Goal: Task Accomplishment & Management: Use online tool/utility

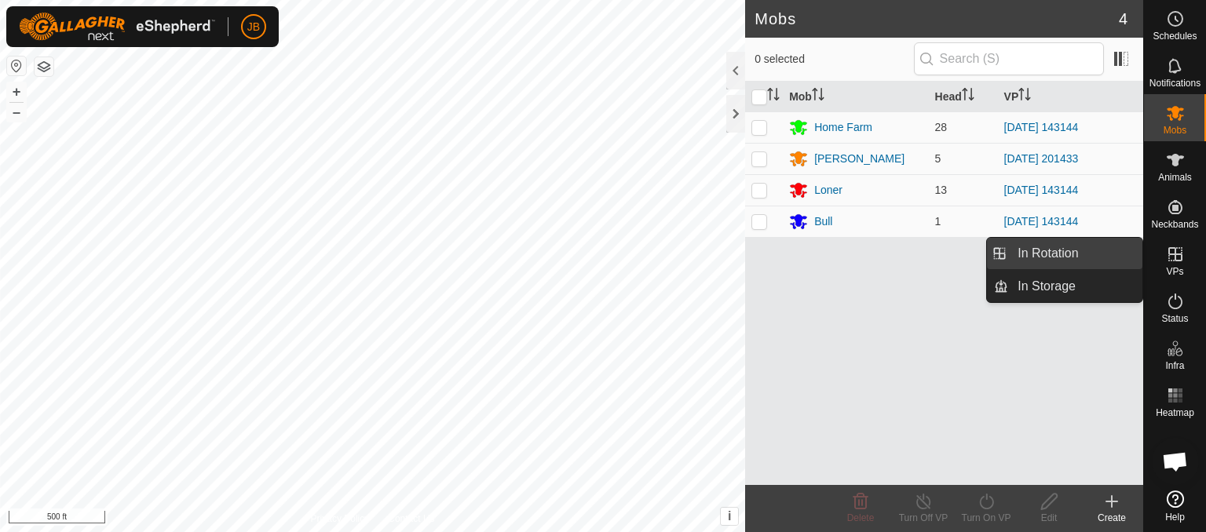
click at [1087, 254] on link "In Rotation" at bounding box center [1075, 253] width 134 height 31
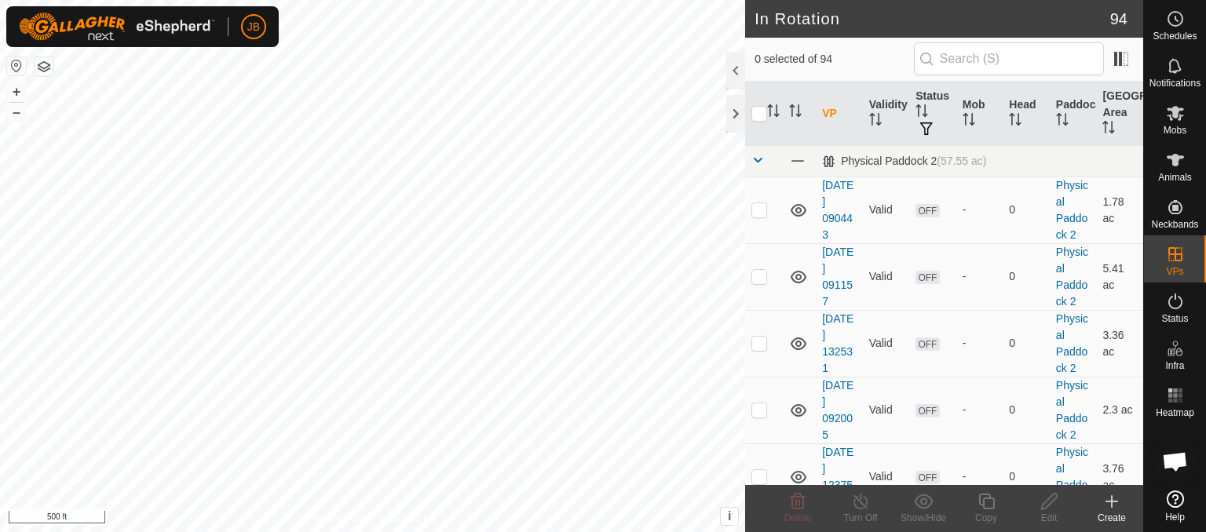
click at [1110, 506] on icon at bounding box center [1112, 501] width 19 height 19
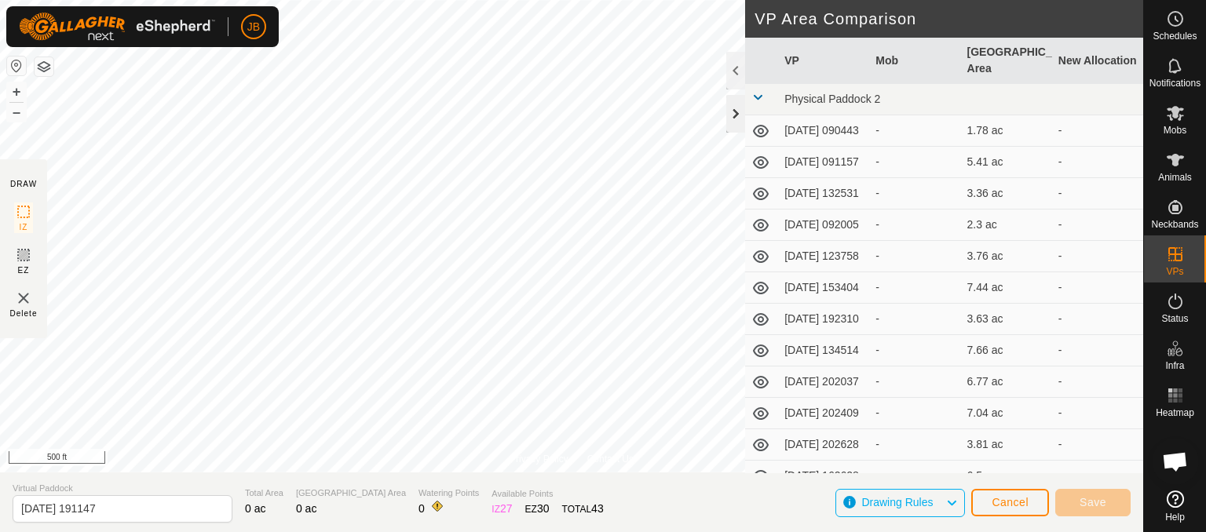
click at [733, 115] on div at bounding box center [735, 114] width 19 height 38
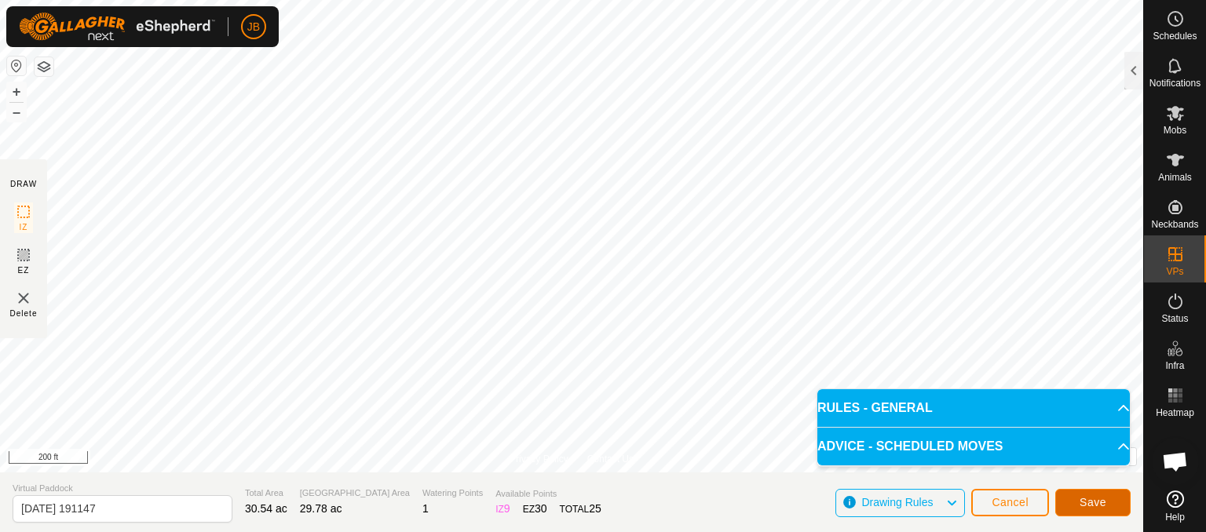
click at [1066, 494] on button "Save" at bounding box center [1092, 502] width 75 height 27
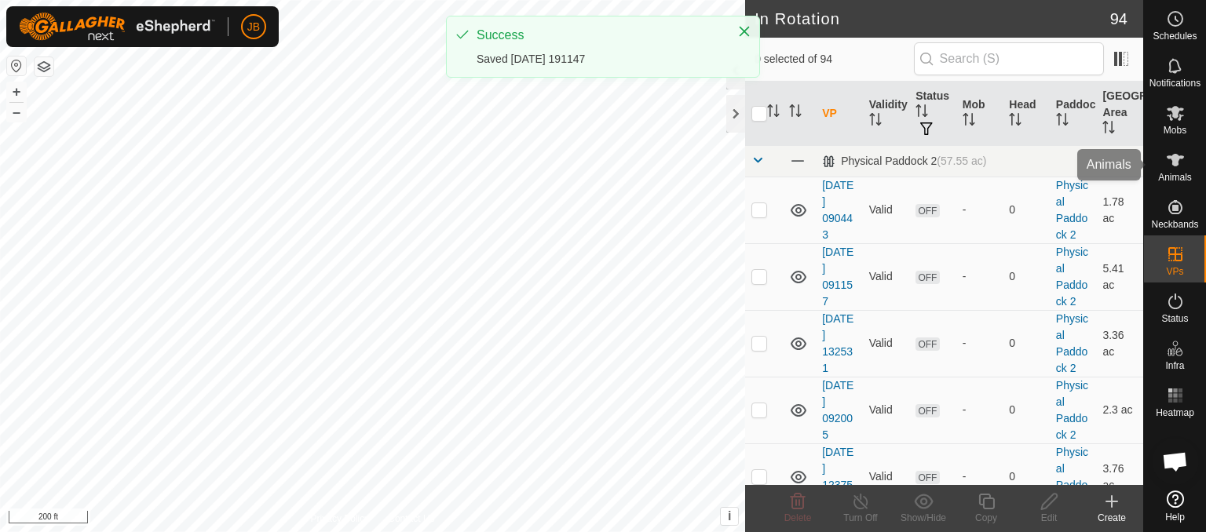
click at [1180, 126] on span "Mobs" at bounding box center [1175, 130] width 23 height 9
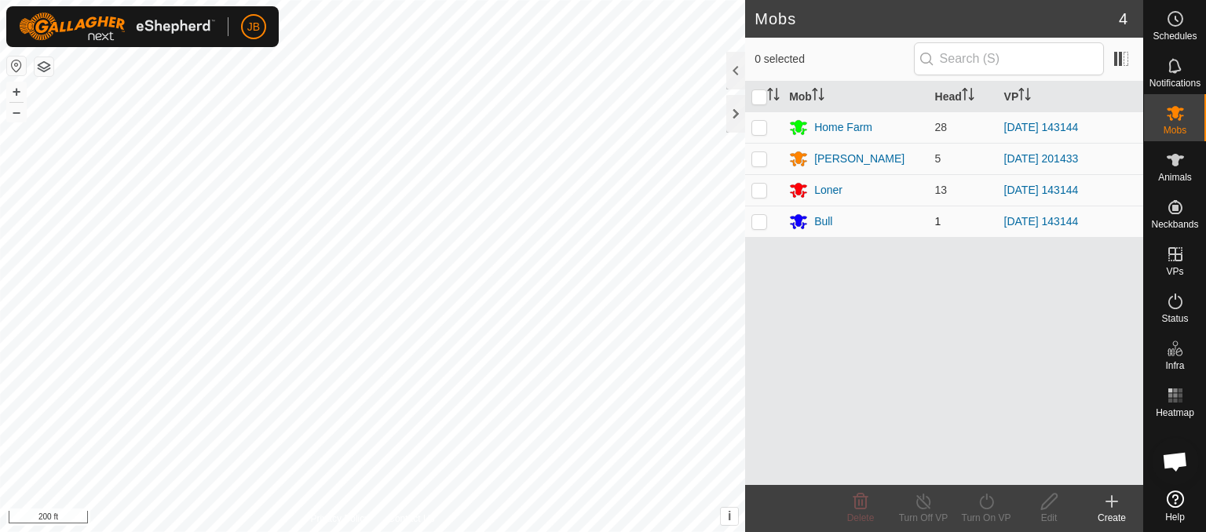
click at [757, 228] on td at bounding box center [764, 221] width 38 height 31
checkbox input "true"
click at [760, 194] on p-checkbox at bounding box center [760, 190] width 16 height 13
checkbox input "true"
click at [756, 132] on p-checkbox at bounding box center [760, 127] width 16 height 13
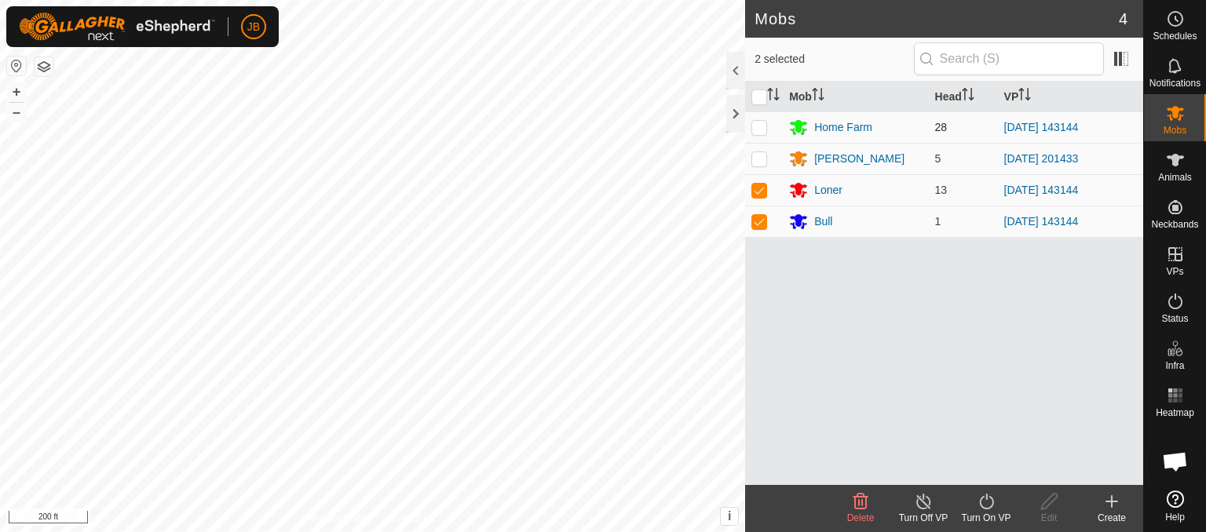
checkbox input "true"
click at [984, 503] on icon at bounding box center [987, 501] width 20 height 19
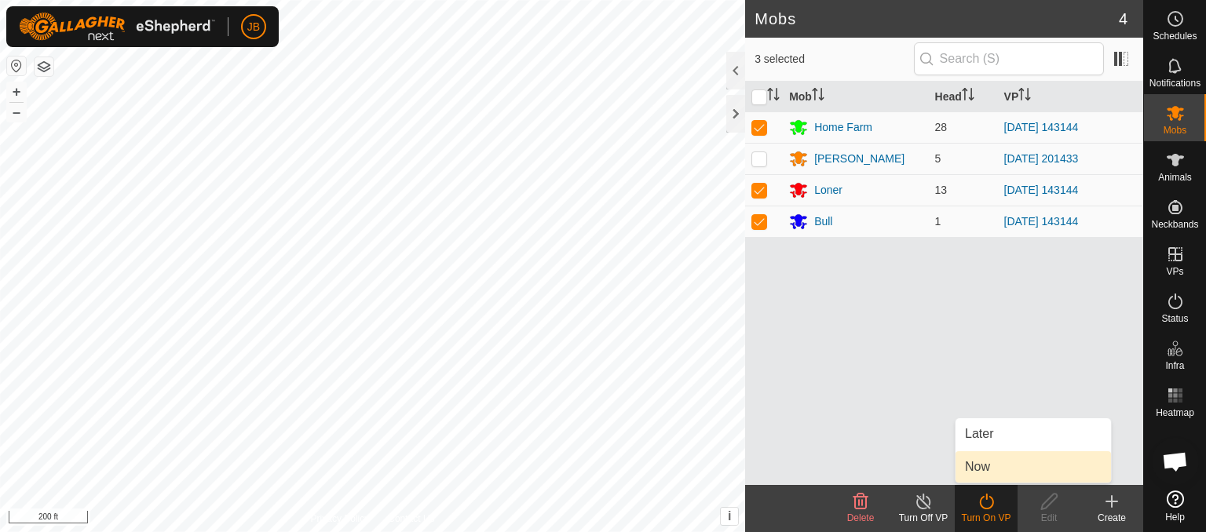
click at [979, 468] on link "Now" at bounding box center [1033, 467] width 155 height 31
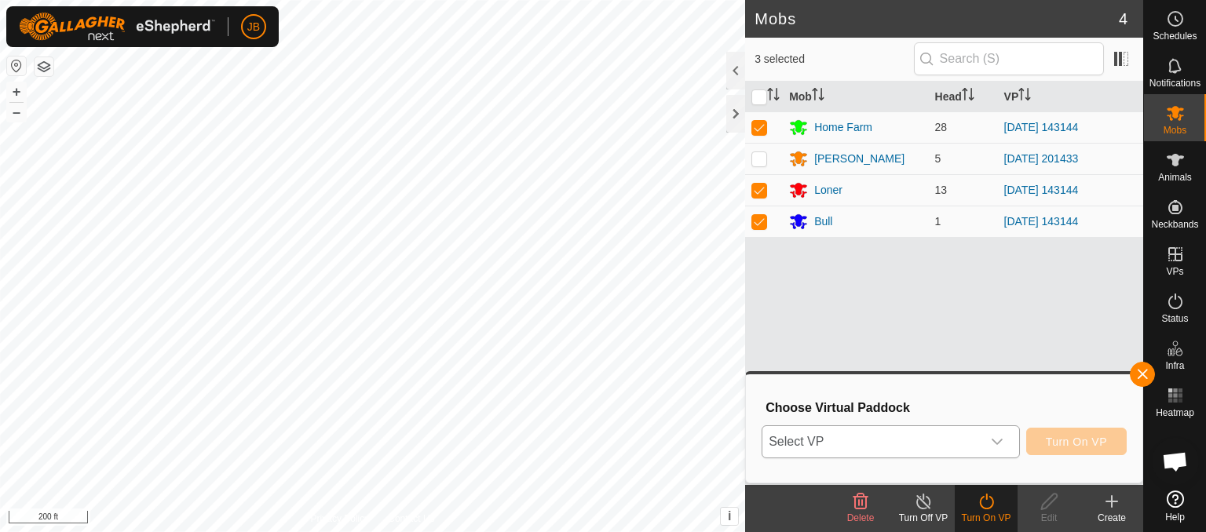
click at [999, 437] on icon "dropdown trigger" at bounding box center [997, 442] width 13 height 13
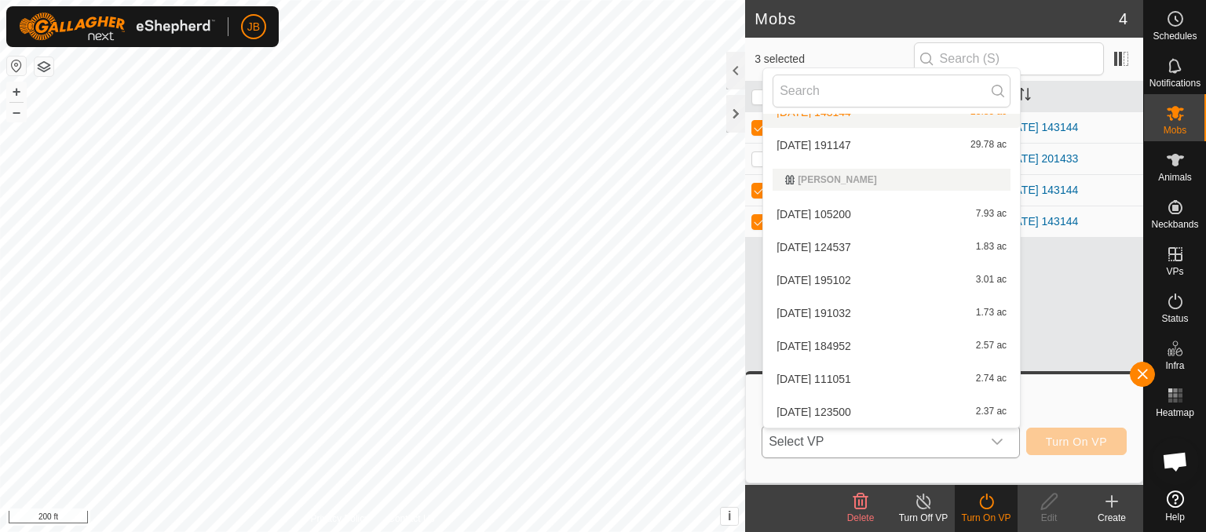
scroll to position [2345, 0]
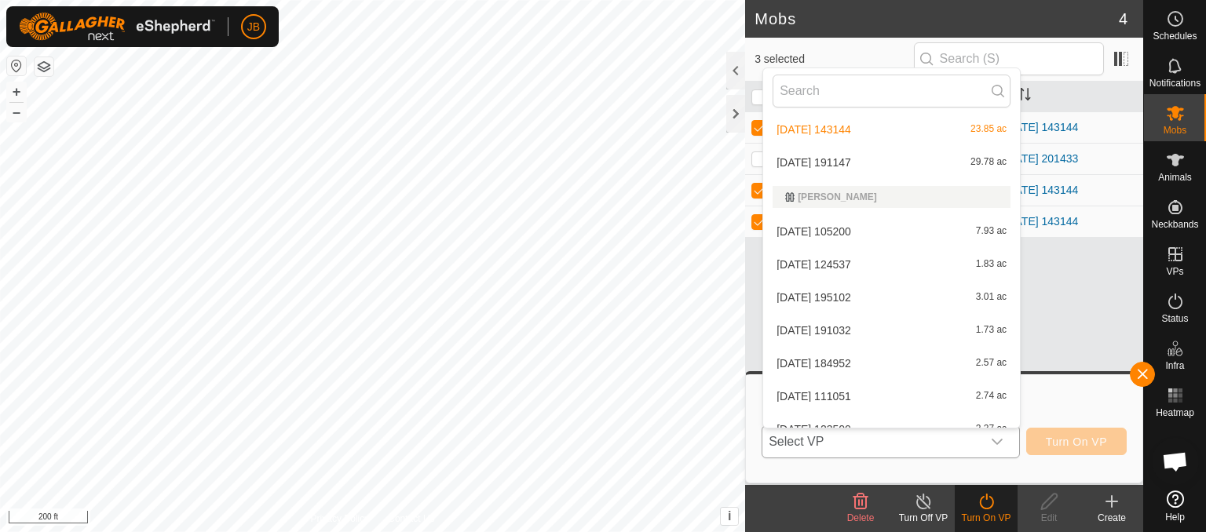
click at [867, 167] on li "[DATE] 191147 29.78 ac" at bounding box center [891, 162] width 257 height 31
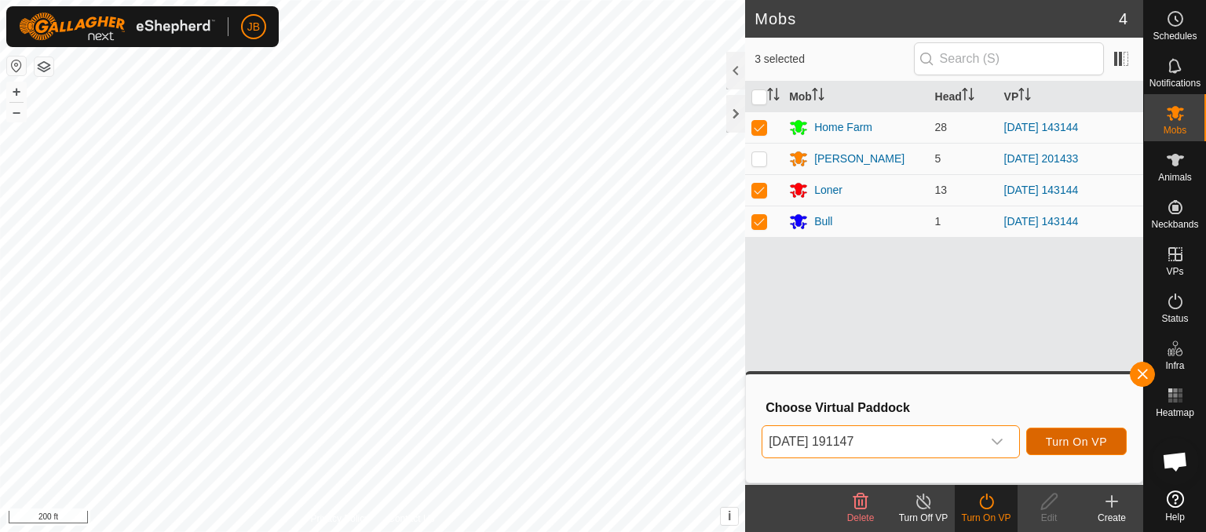
click at [1053, 443] on span "Turn On VP" at bounding box center [1076, 442] width 61 height 13
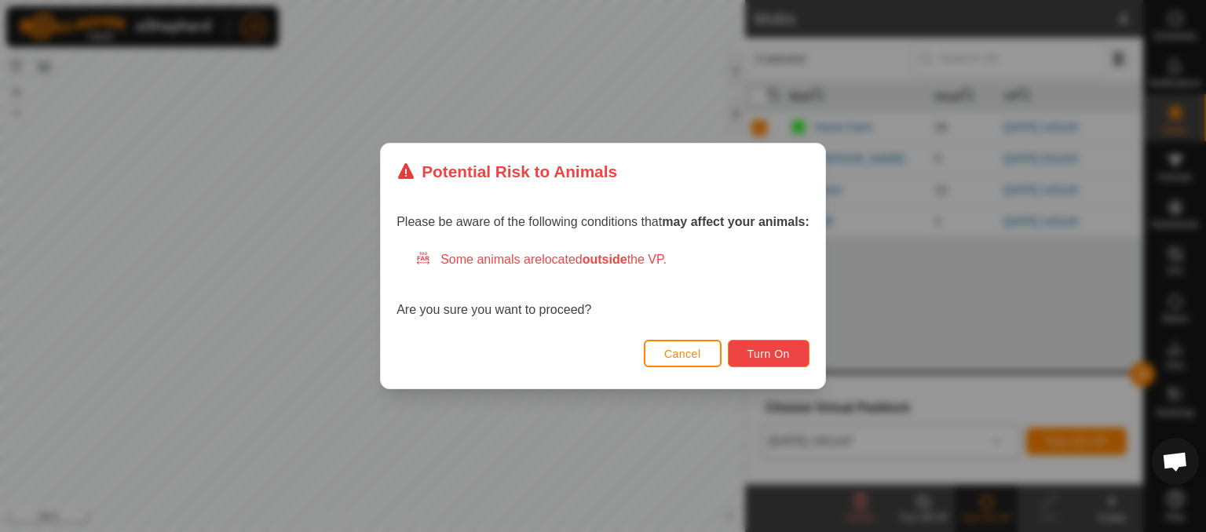
click at [776, 358] on span "Turn On" at bounding box center [769, 354] width 42 height 13
